Goal: Information Seeking & Learning: Find specific fact

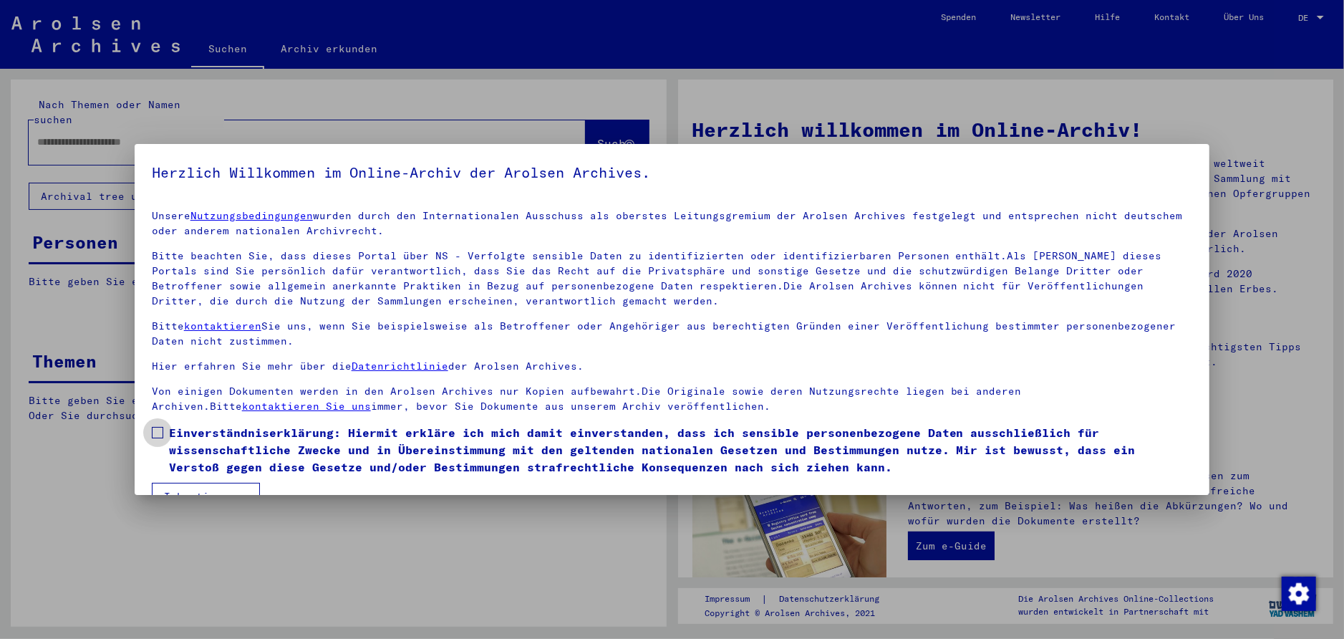
click at [165, 430] on label "Einverständniserklärung: Hiermit erkläre ich mich damit einverstanden, dass ich…" at bounding box center [672, 450] width 1041 height 52
click at [196, 487] on button "Ich stimme zu" at bounding box center [206, 496] width 108 height 27
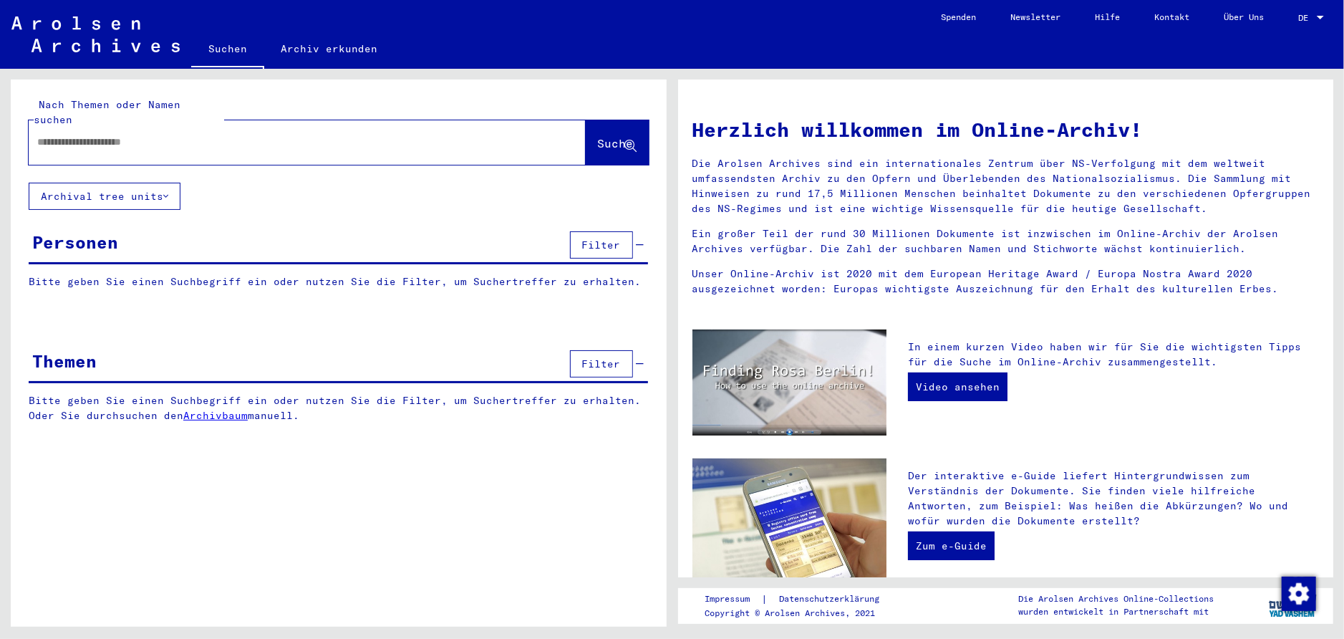
click at [217, 135] on input "text" at bounding box center [290, 142] width 506 height 15
type input "**********"
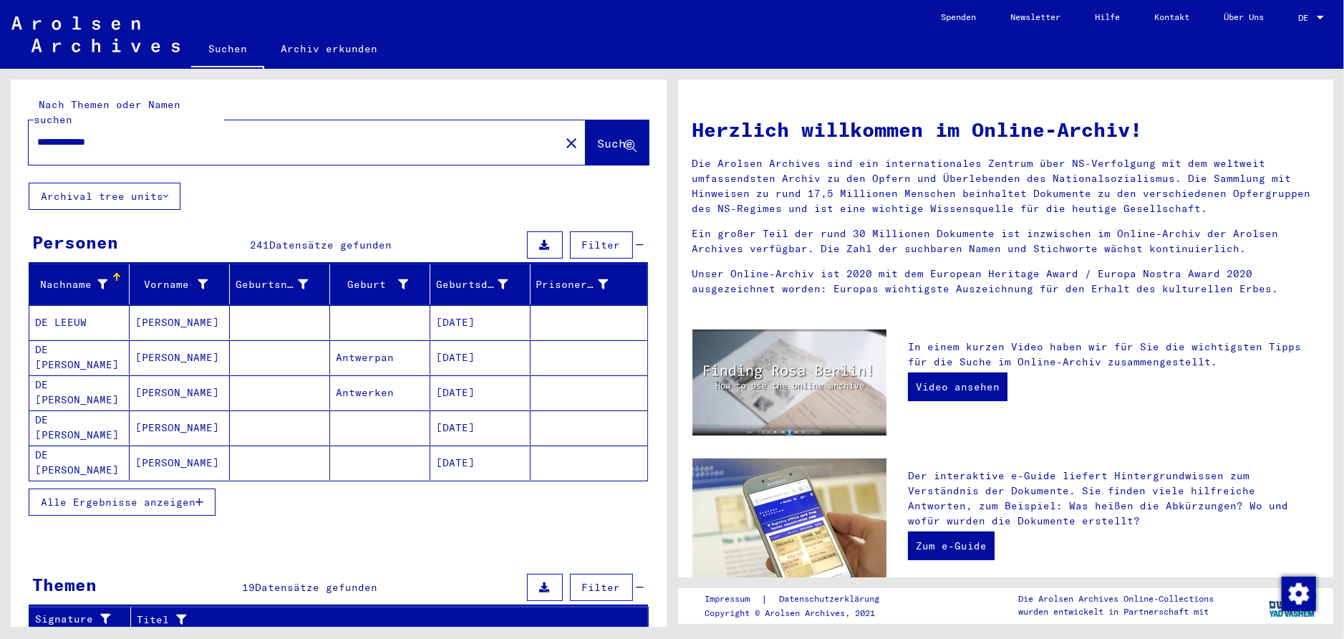
click at [176, 496] on span "Alle Ergebnisse anzeigen" at bounding box center [118, 502] width 155 height 13
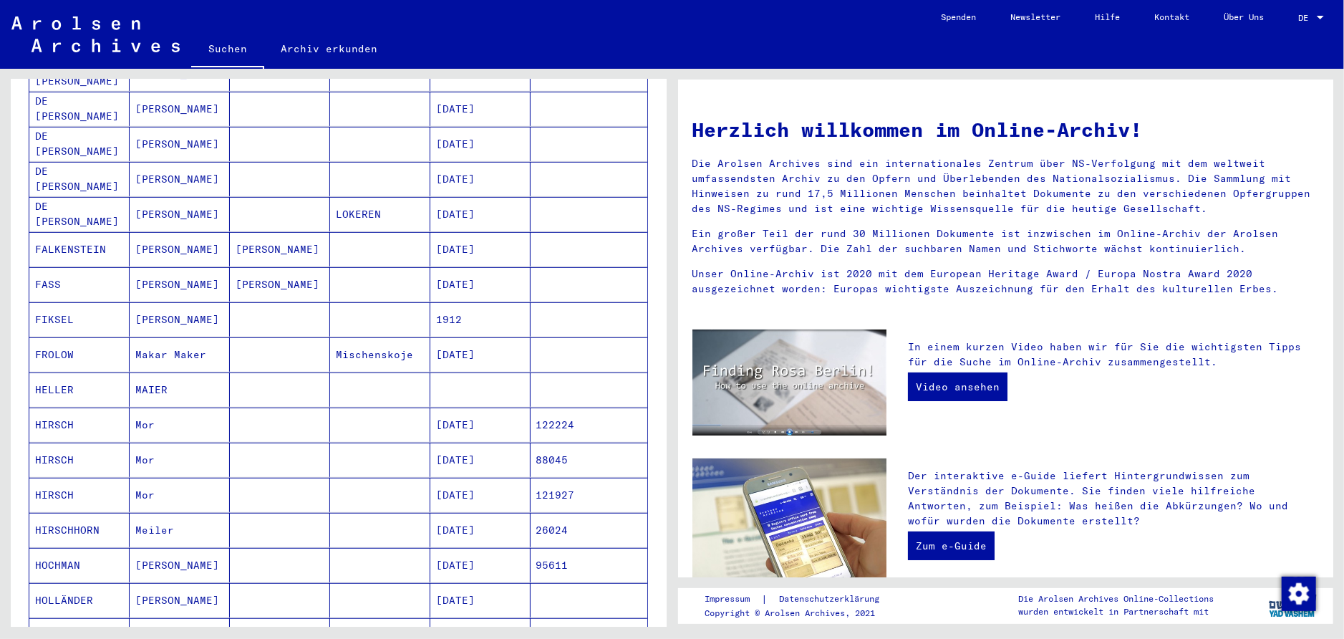
scroll to position [831, 0]
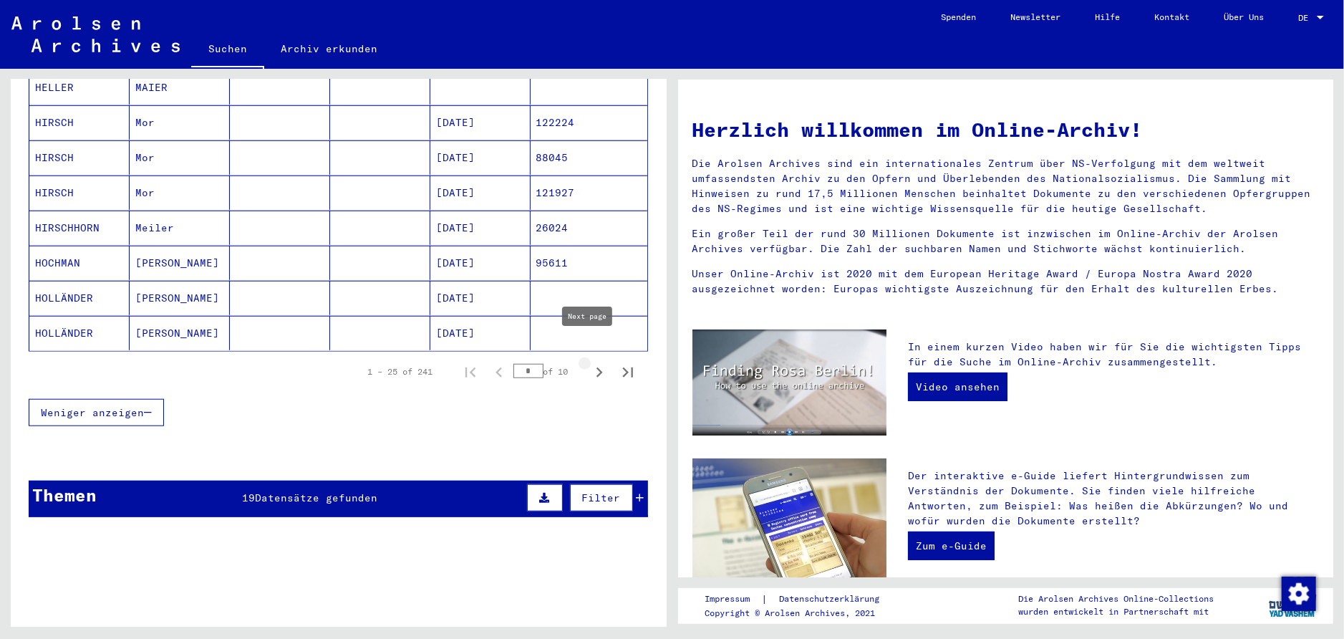
click at [589, 362] on icon "Next page" at bounding box center [599, 372] width 20 height 20
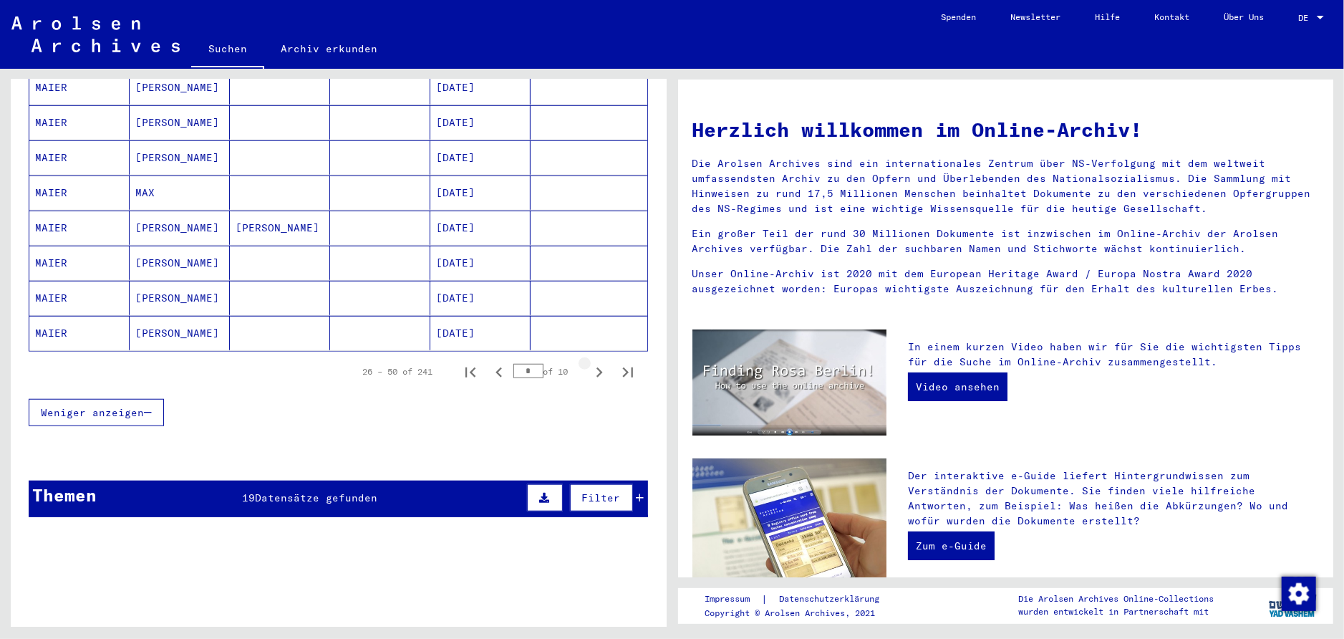
click at [589, 362] on icon "Next page" at bounding box center [599, 372] width 20 height 20
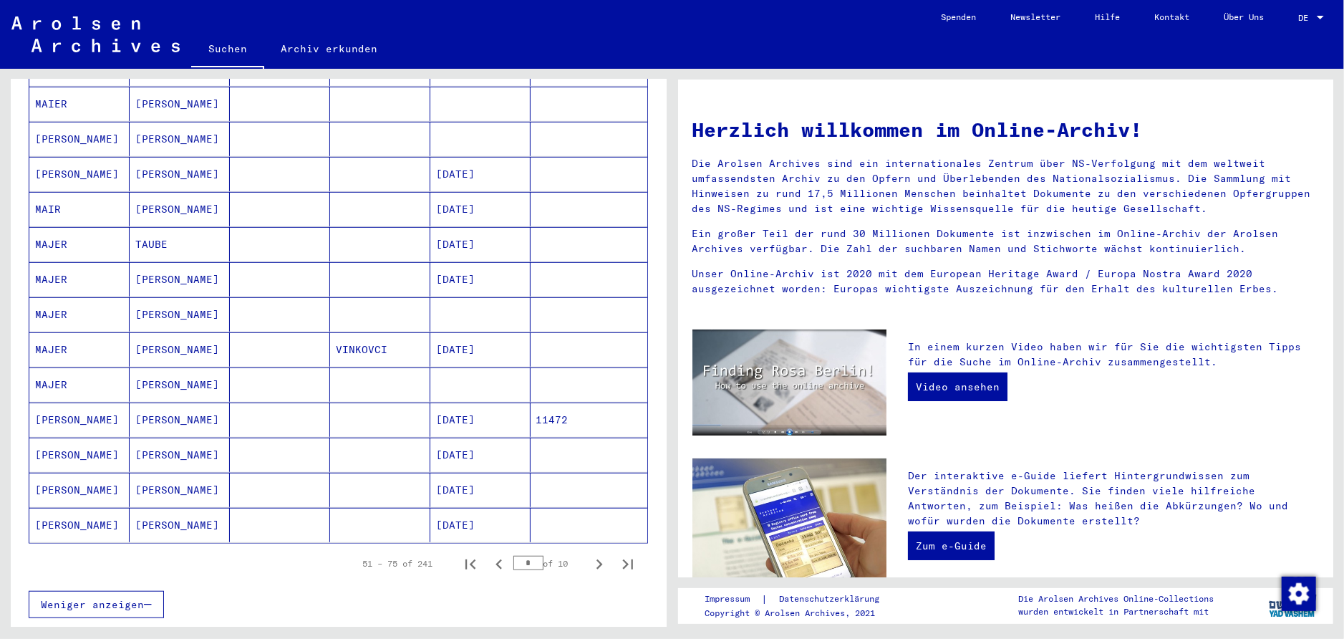
scroll to position [756, 0]
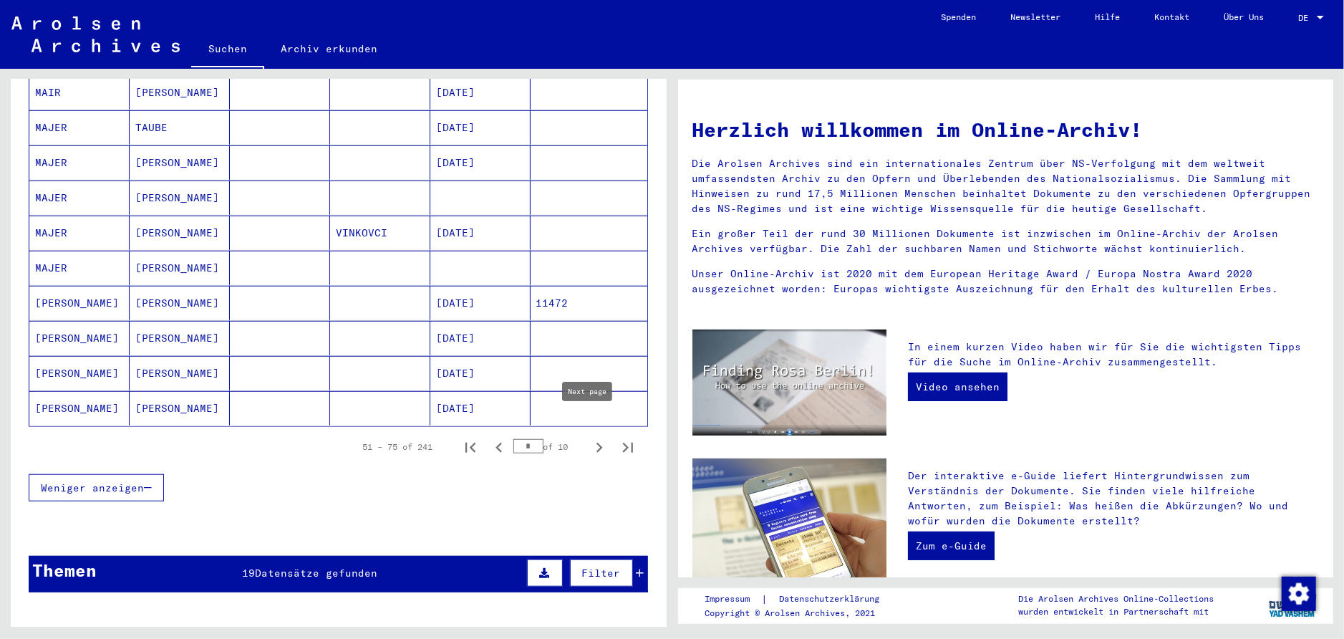
click at [589, 438] on icon "Next page" at bounding box center [599, 448] width 20 height 20
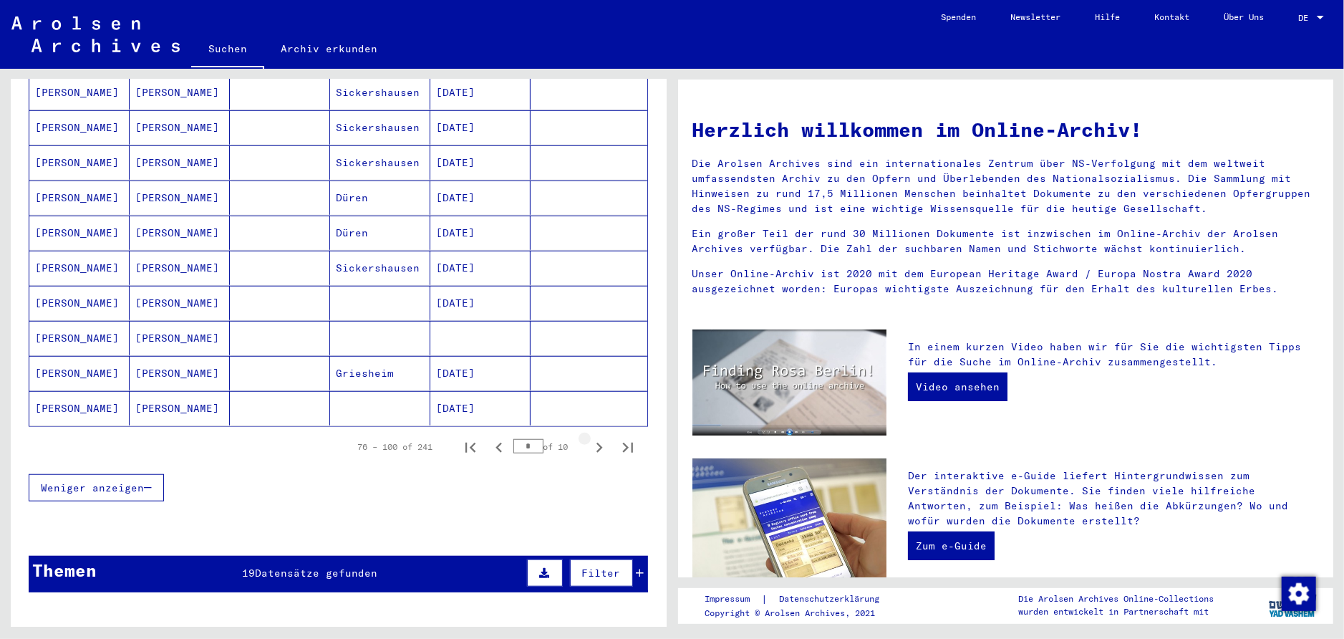
click at [589, 438] on icon "Next page" at bounding box center [599, 448] width 20 height 20
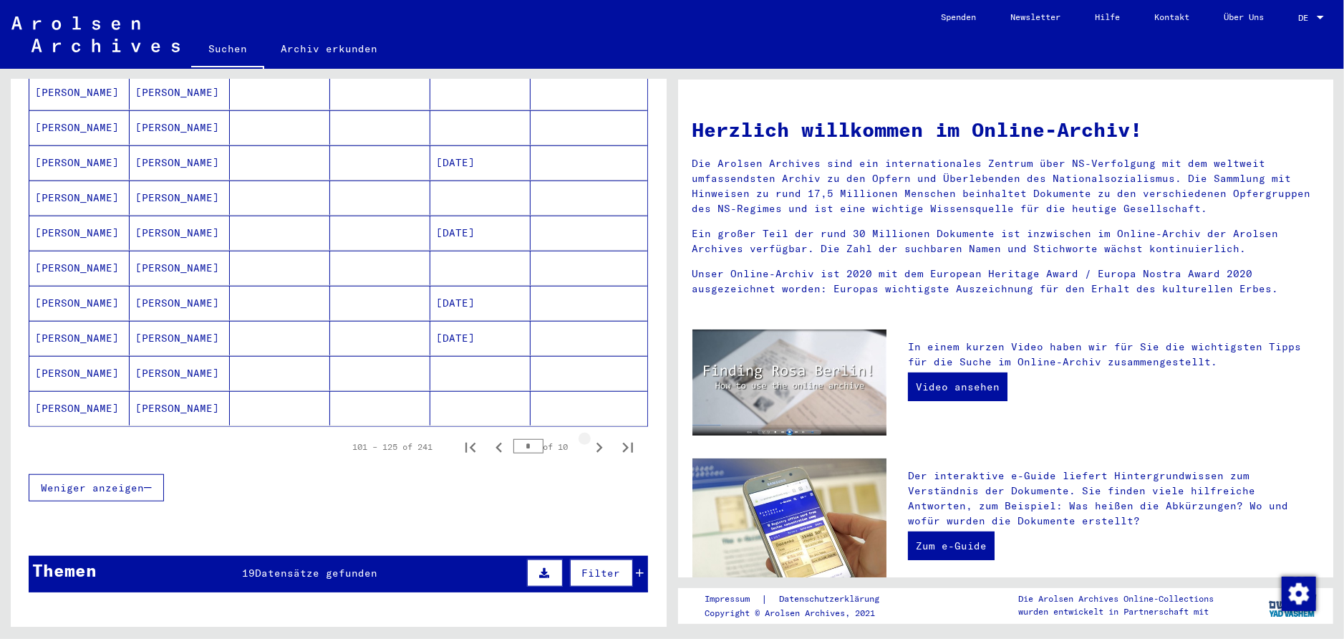
click at [589, 438] on icon "Next page" at bounding box center [599, 448] width 20 height 20
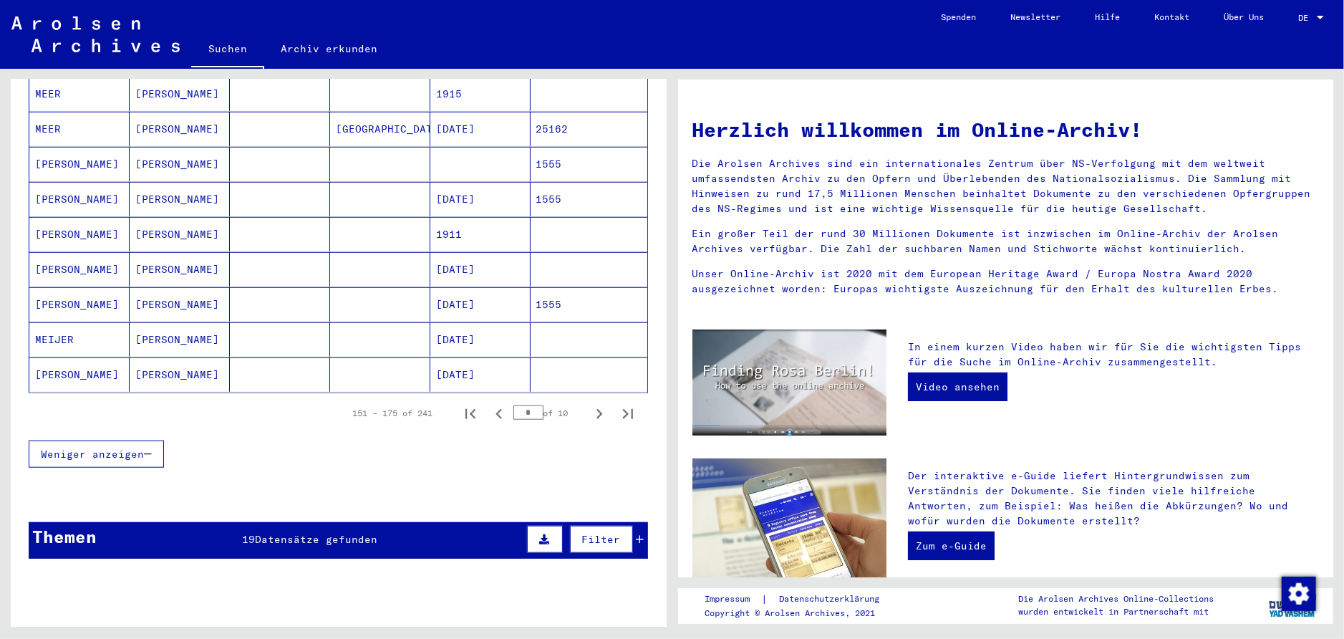
scroll to position [831, 0]
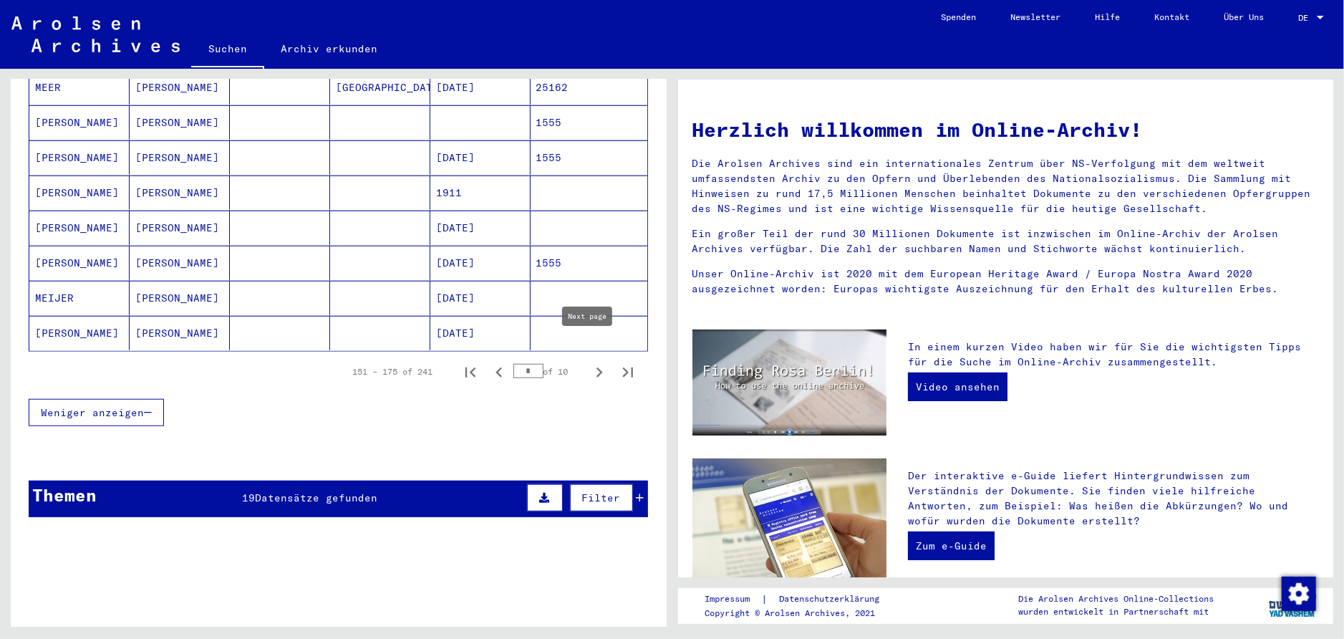
click at [589, 362] on icon "Next page" at bounding box center [599, 372] width 20 height 20
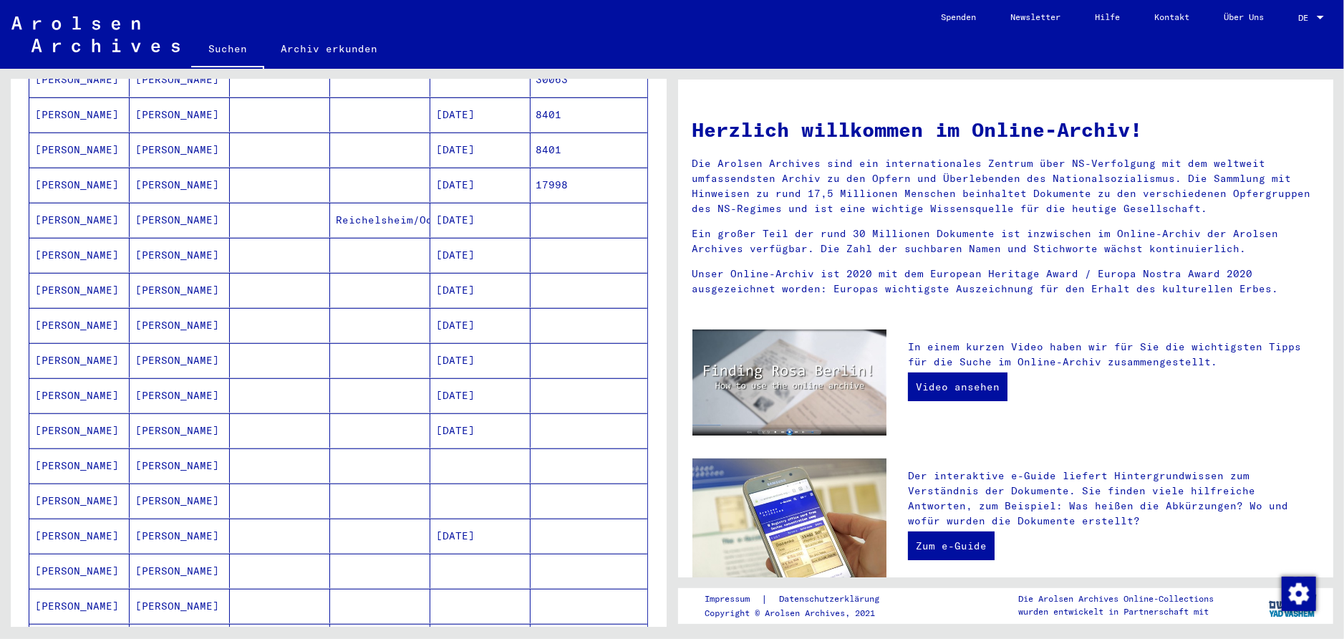
scroll to position [756, 0]
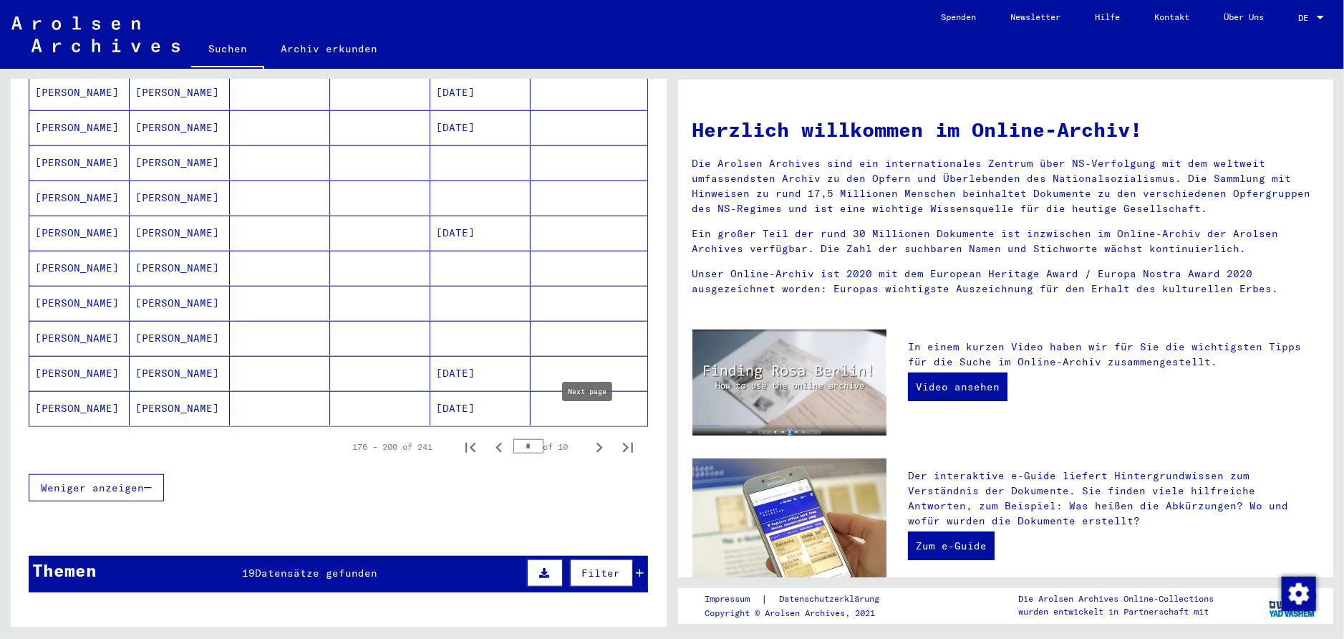
click at [589, 438] on icon "Next page" at bounding box center [599, 448] width 20 height 20
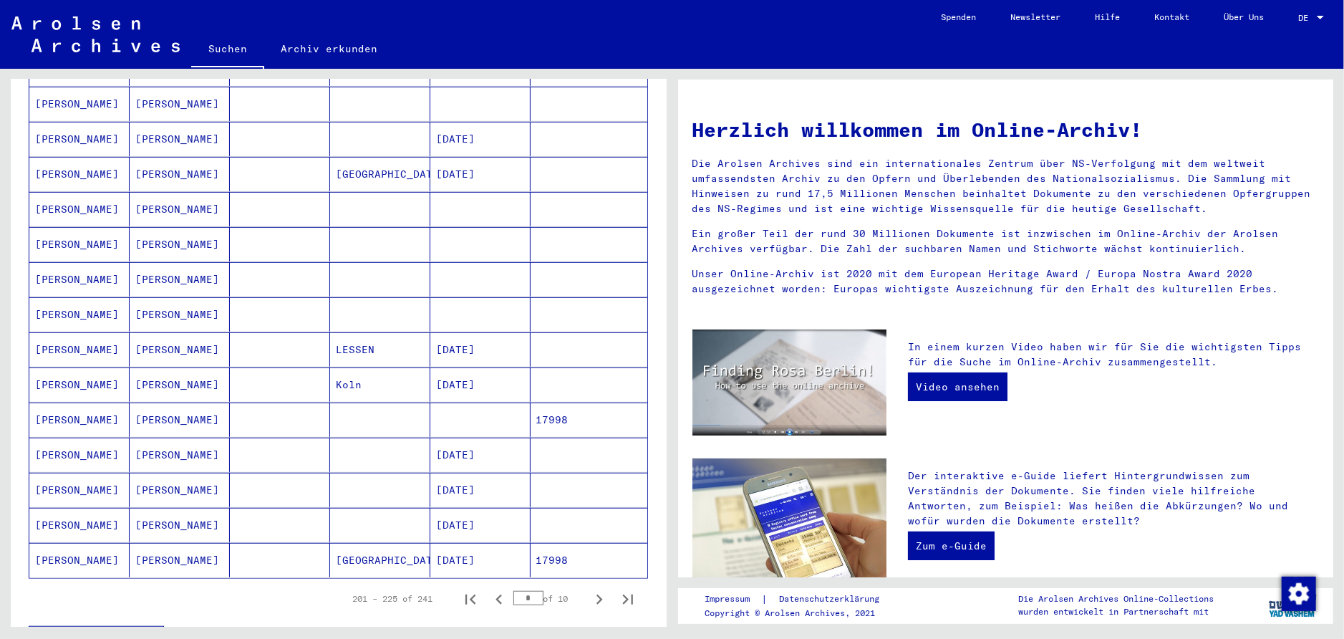
scroll to position [680, 0]
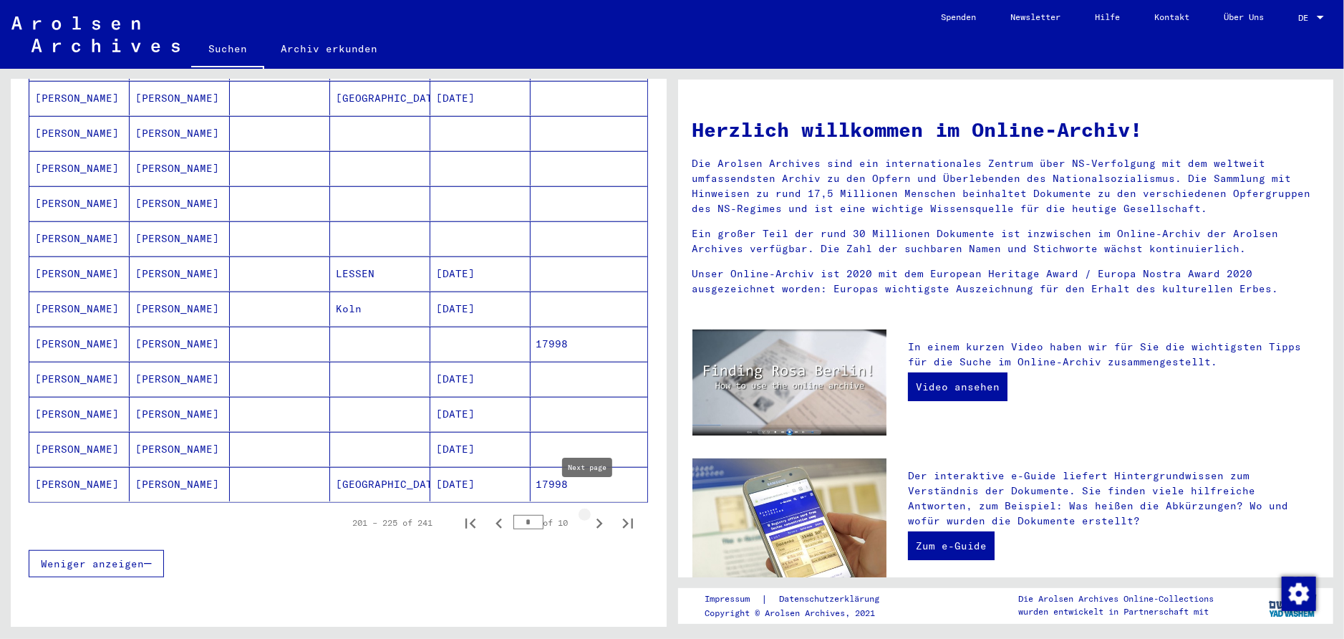
click at [589, 513] on icon "Next page" at bounding box center [599, 523] width 20 height 20
type input "**"
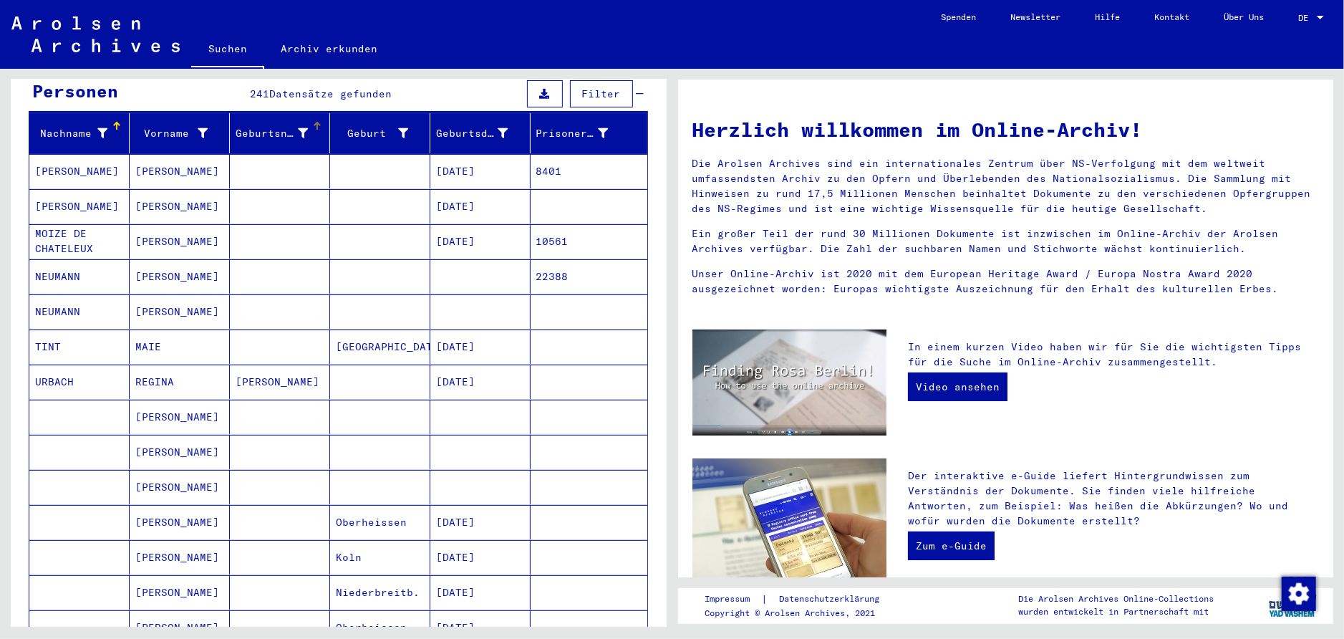
scroll to position [0, 0]
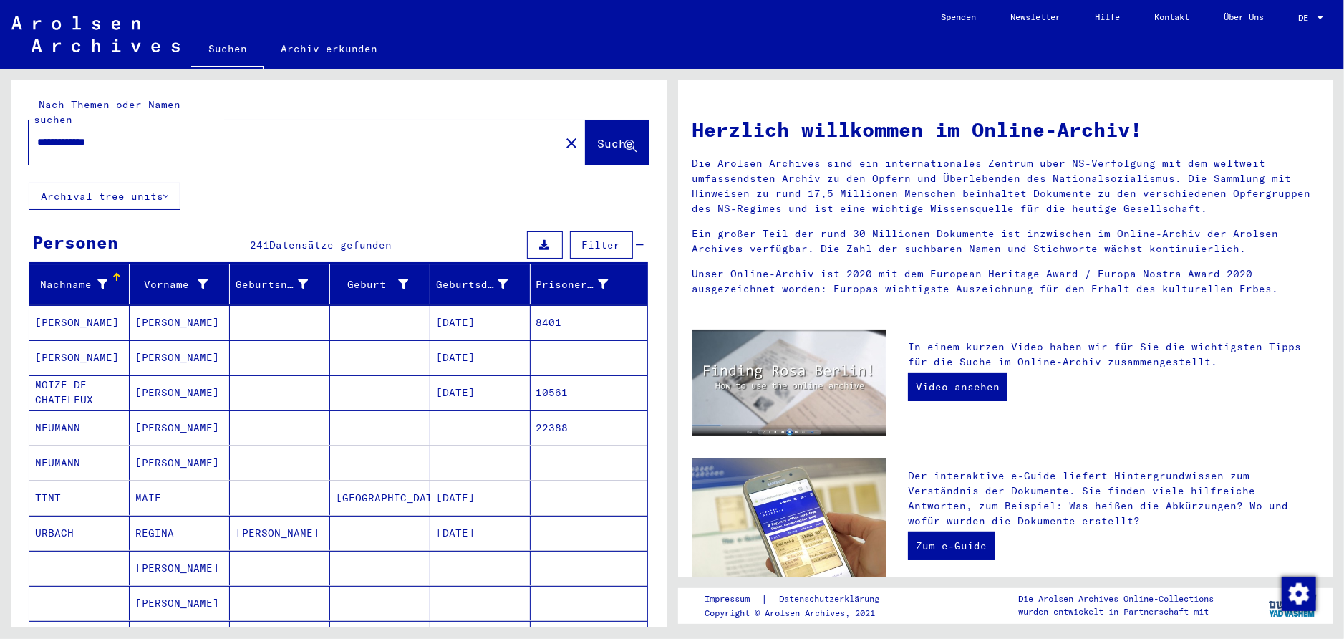
drag, startPoint x: 79, startPoint y: 131, endPoint x: -123, endPoint y: 127, distance: 202.7
click at [37, 135] on input "**********" at bounding box center [290, 142] width 506 height 15
type input "**********"
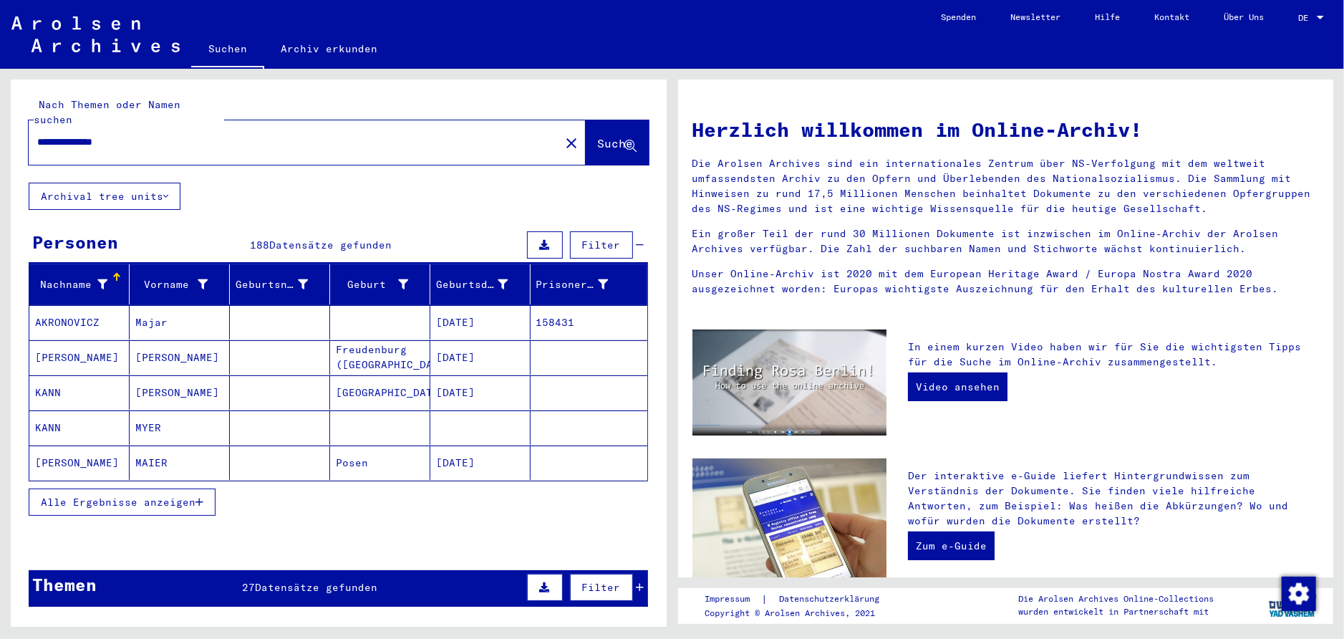
click at [161, 493] on button "Alle Ergebnisse anzeigen" at bounding box center [122, 501] width 187 height 27
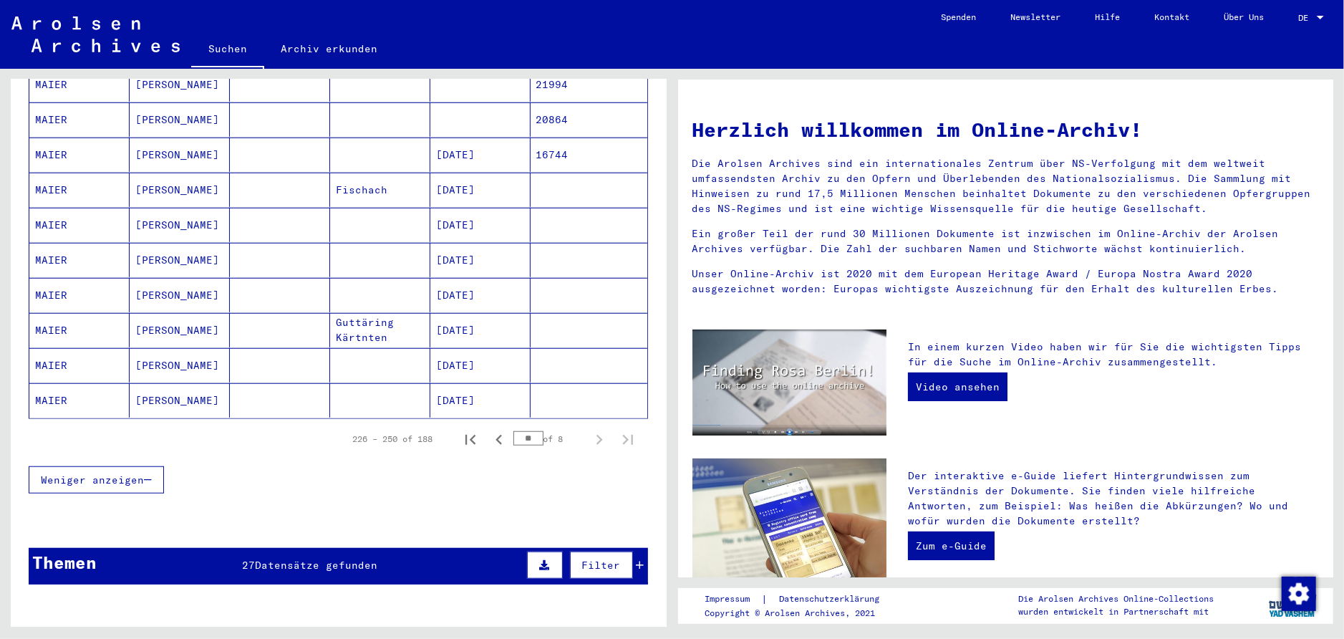
scroll to position [706, 0]
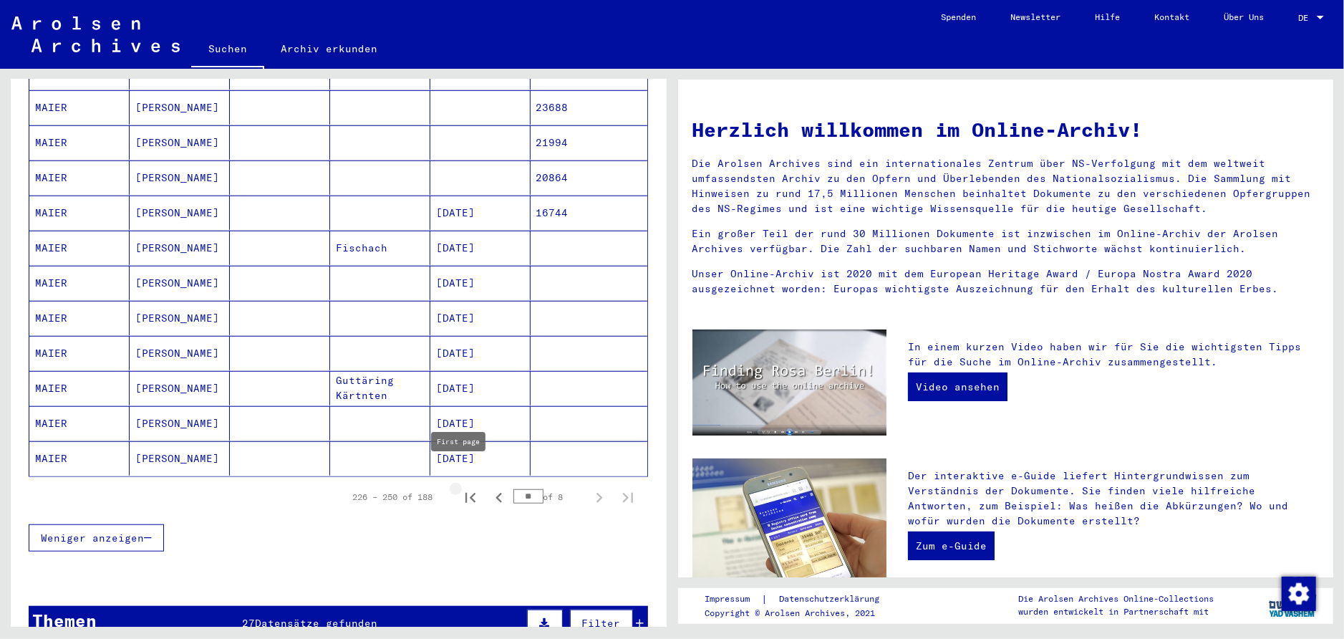
click at [466, 488] on icon "First page" at bounding box center [470, 498] width 20 height 20
click at [589, 488] on icon "Next page" at bounding box center [599, 498] width 20 height 20
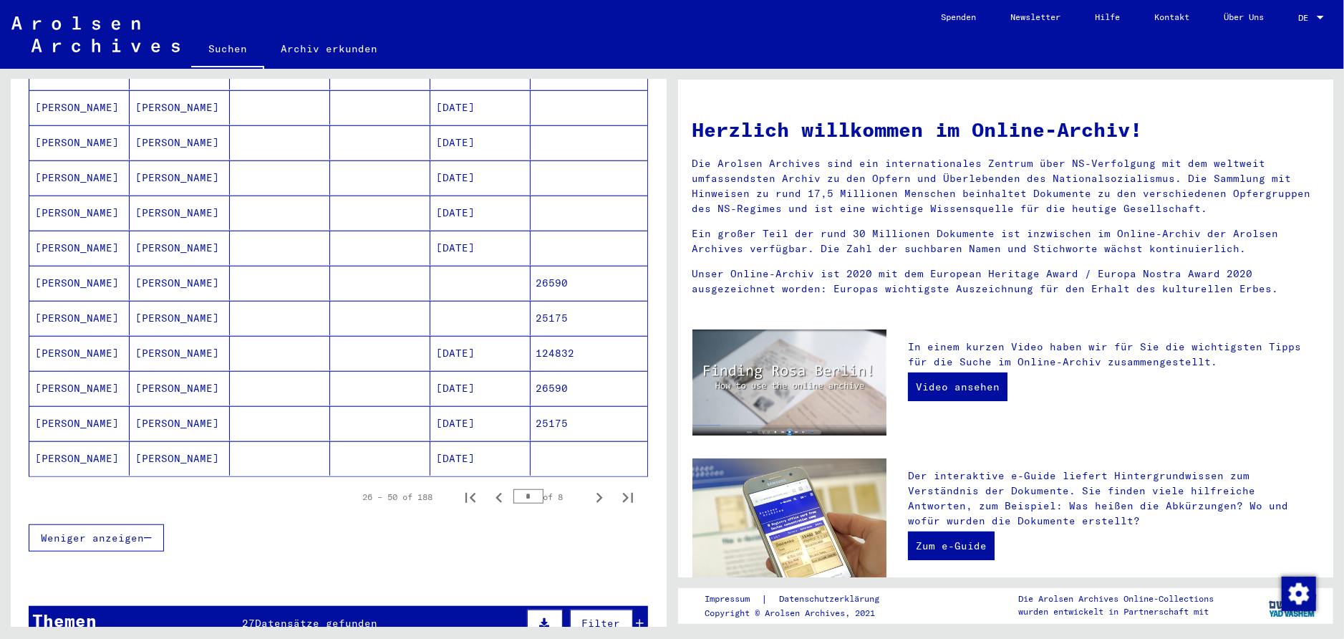
click at [589, 488] on icon "Next page" at bounding box center [599, 498] width 20 height 20
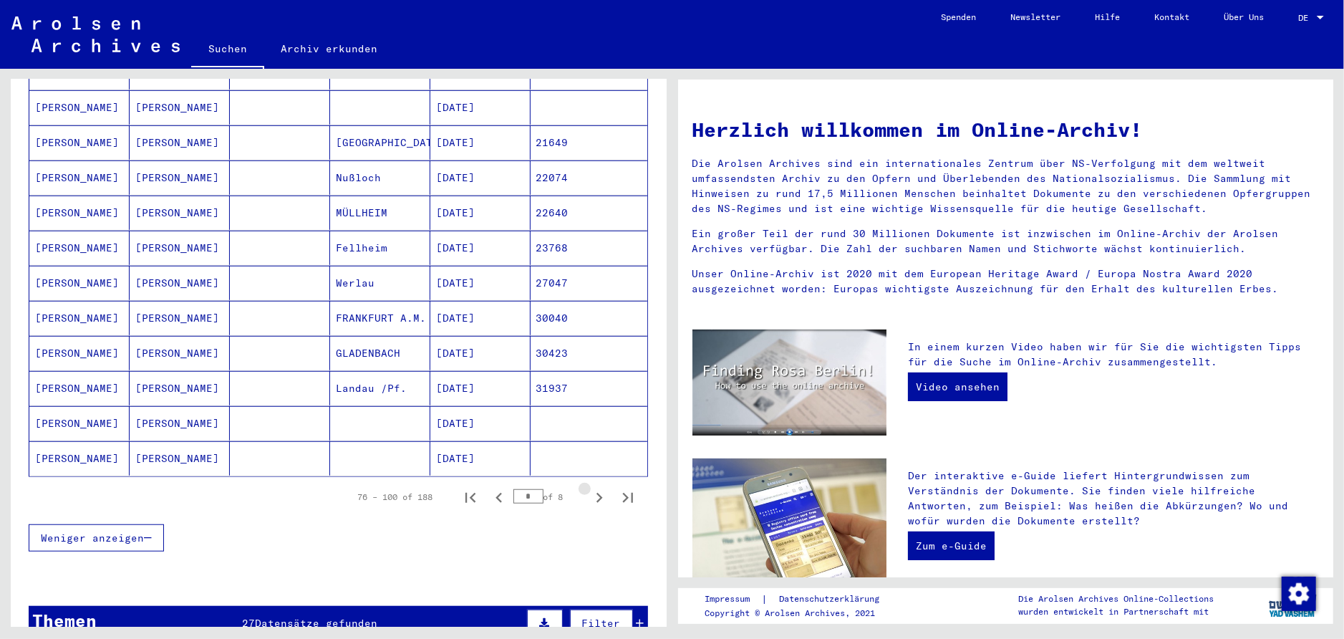
click at [589, 488] on icon "Next page" at bounding box center [599, 498] width 20 height 20
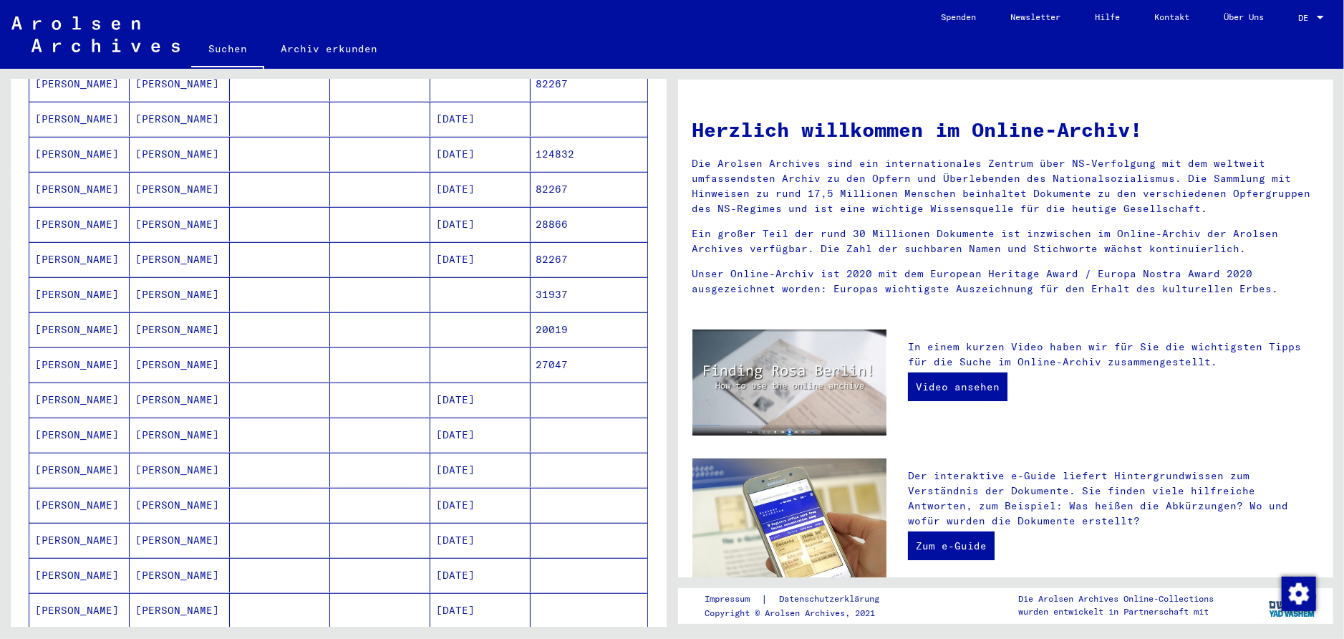
scroll to position [907, 0]
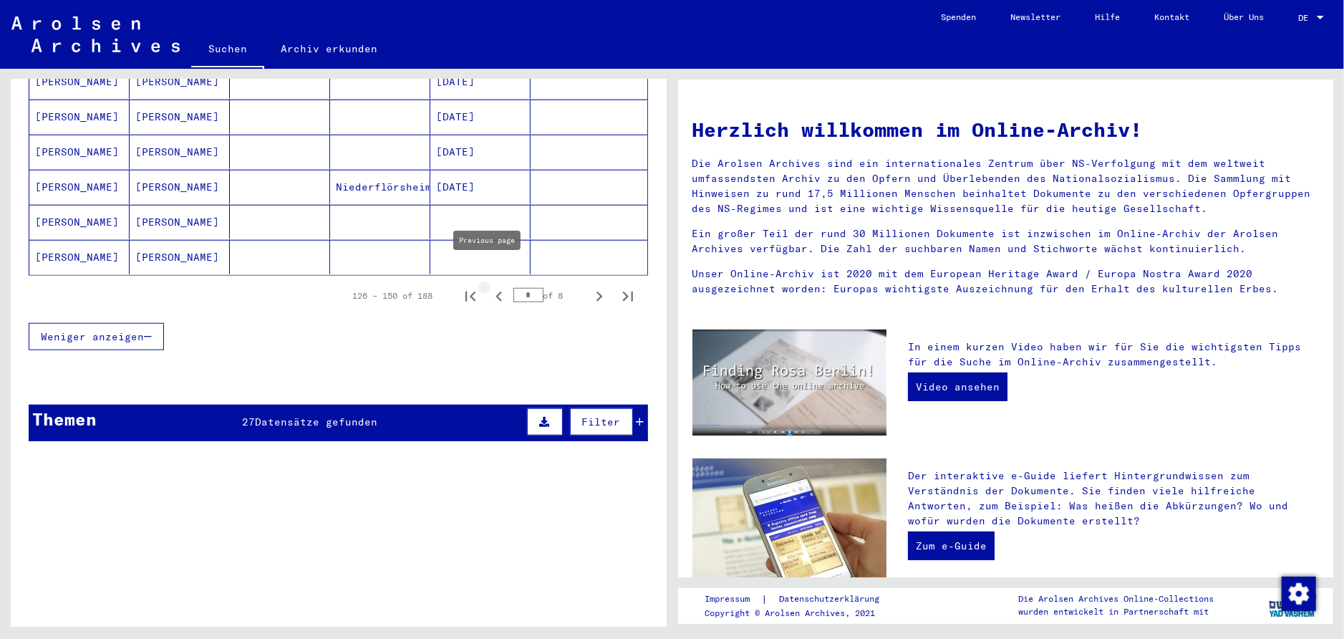
click at [489, 286] on icon "Previous page" at bounding box center [499, 296] width 20 height 20
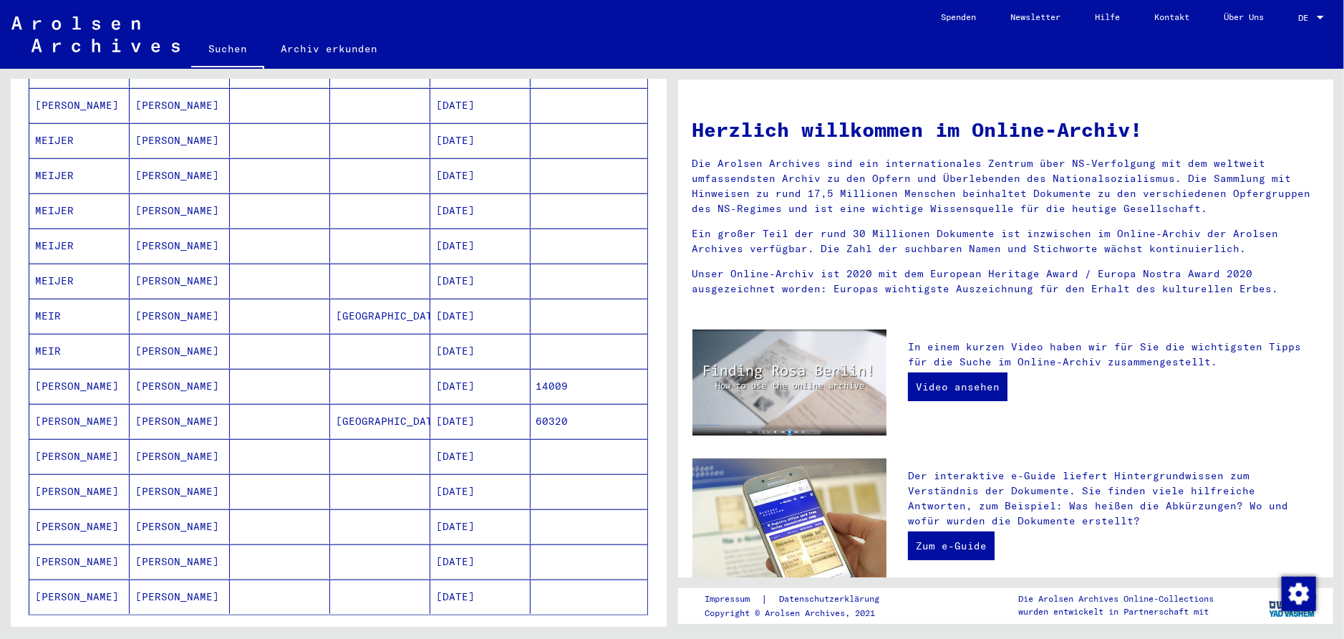
scroll to position [604, 0]
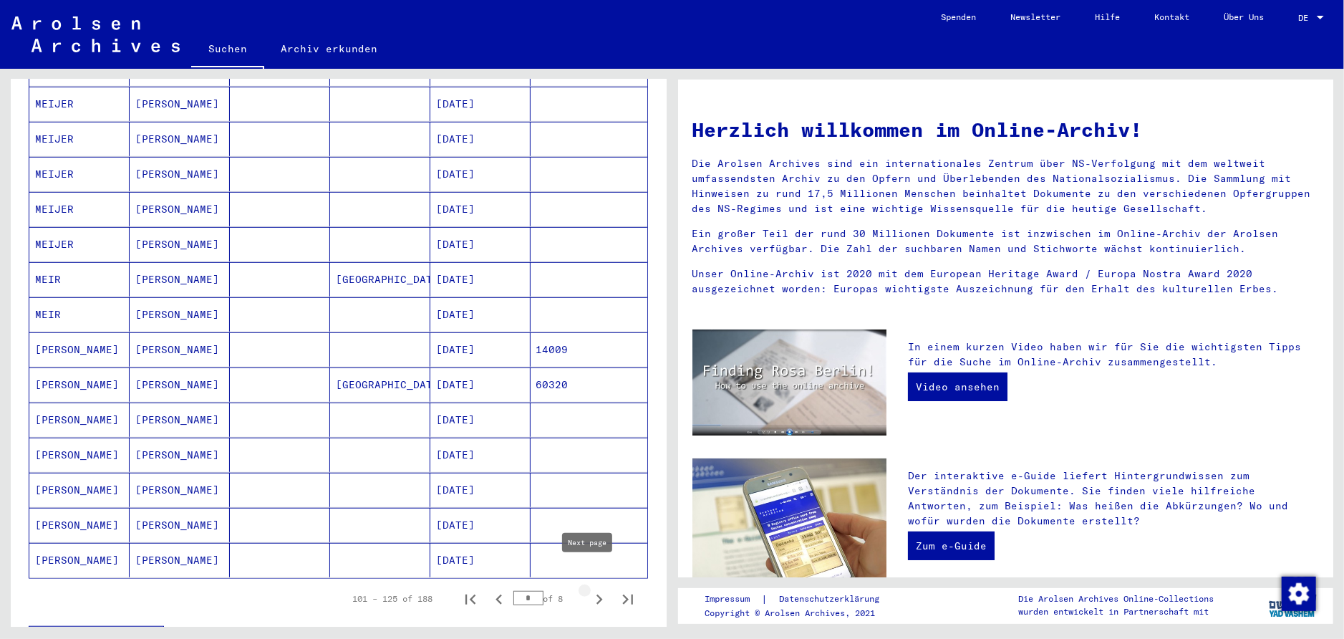
click at [589, 589] on icon "Next page" at bounding box center [599, 599] width 20 height 20
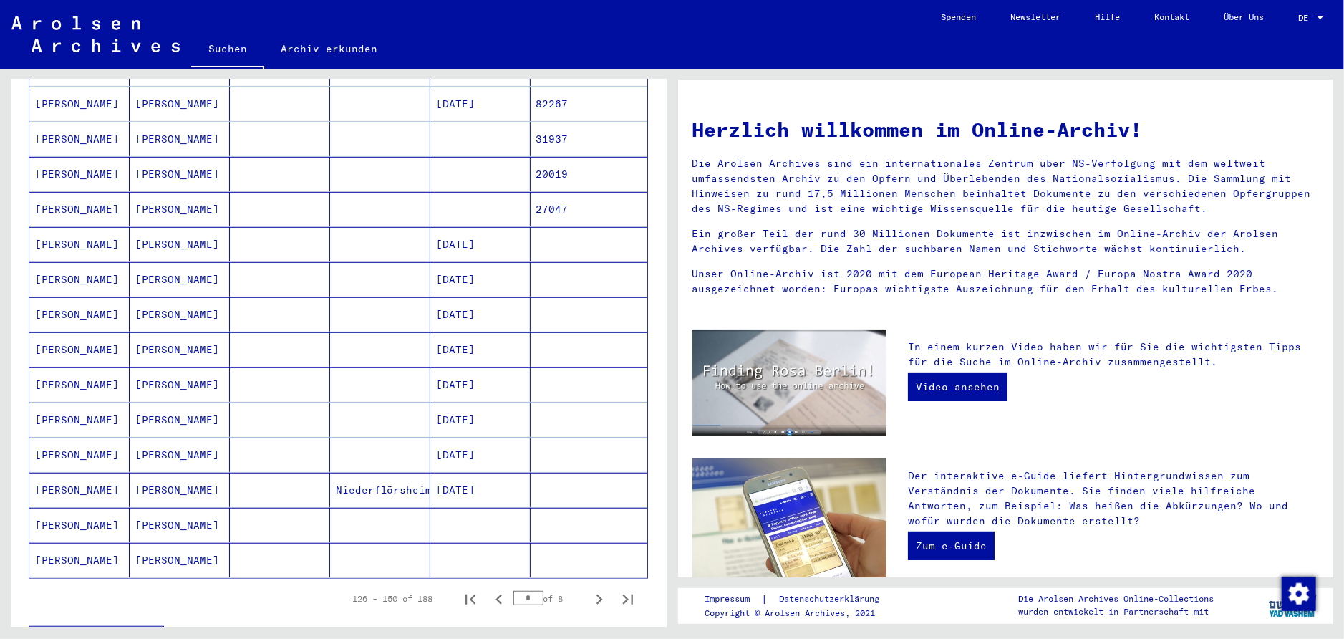
click at [589, 589] on icon "Next page" at bounding box center [599, 599] width 20 height 20
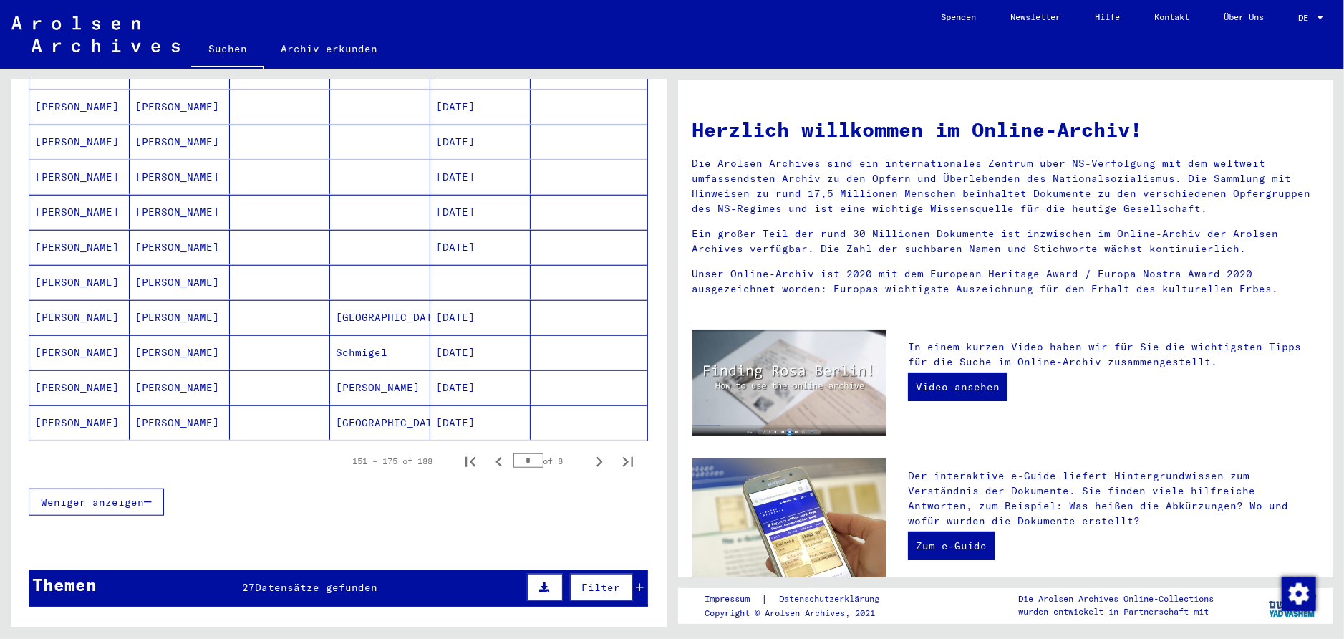
scroll to position [756, 0]
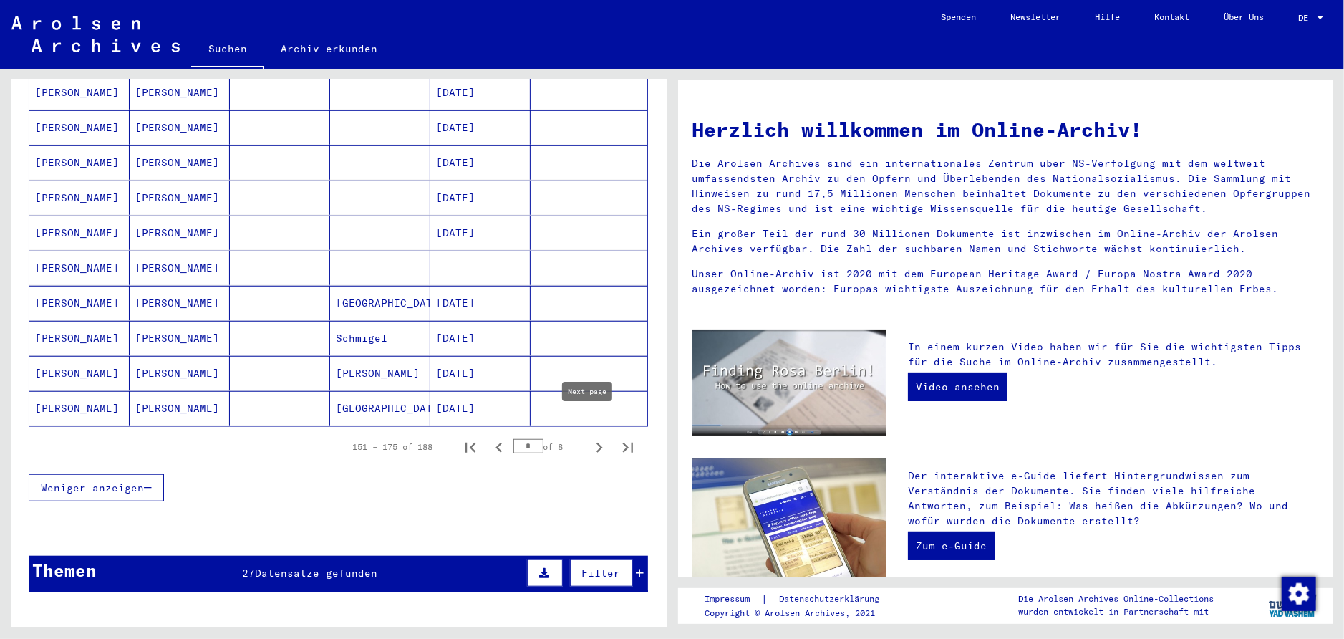
click at [590, 438] on icon "Next page" at bounding box center [599, 448] width 20 height 20
type input "*"
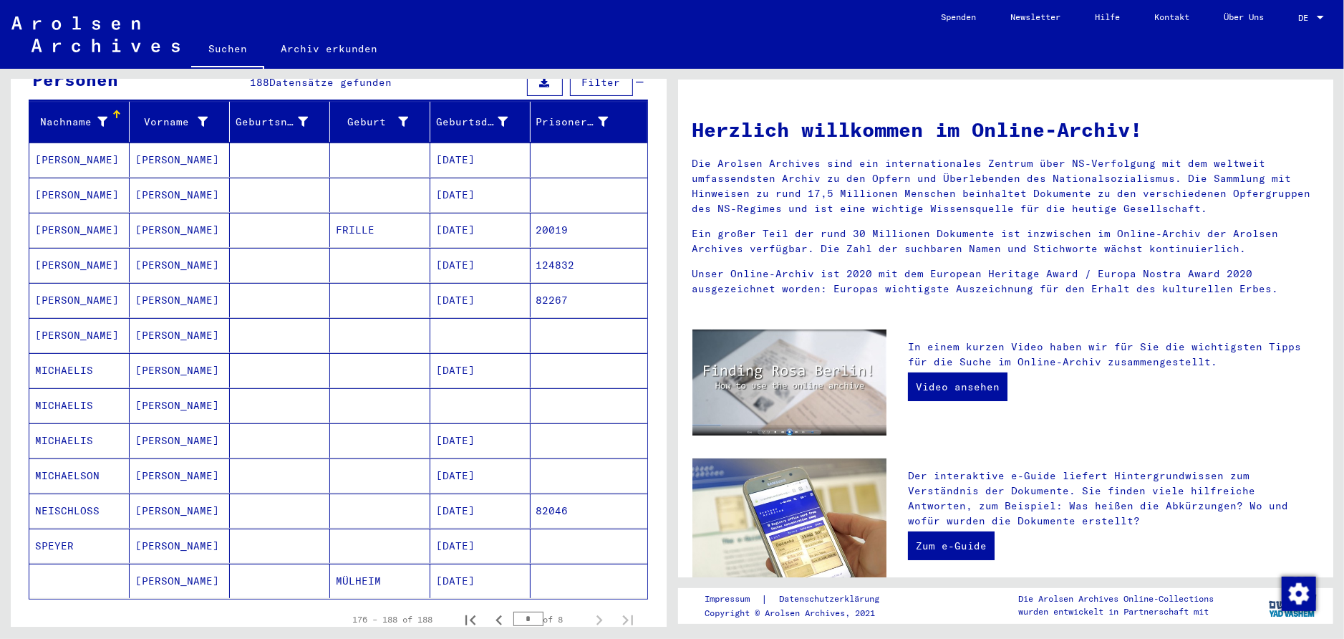
scroll to position [136, 0]
